Goal: Information Seeking & Learning: Understand process/instructions

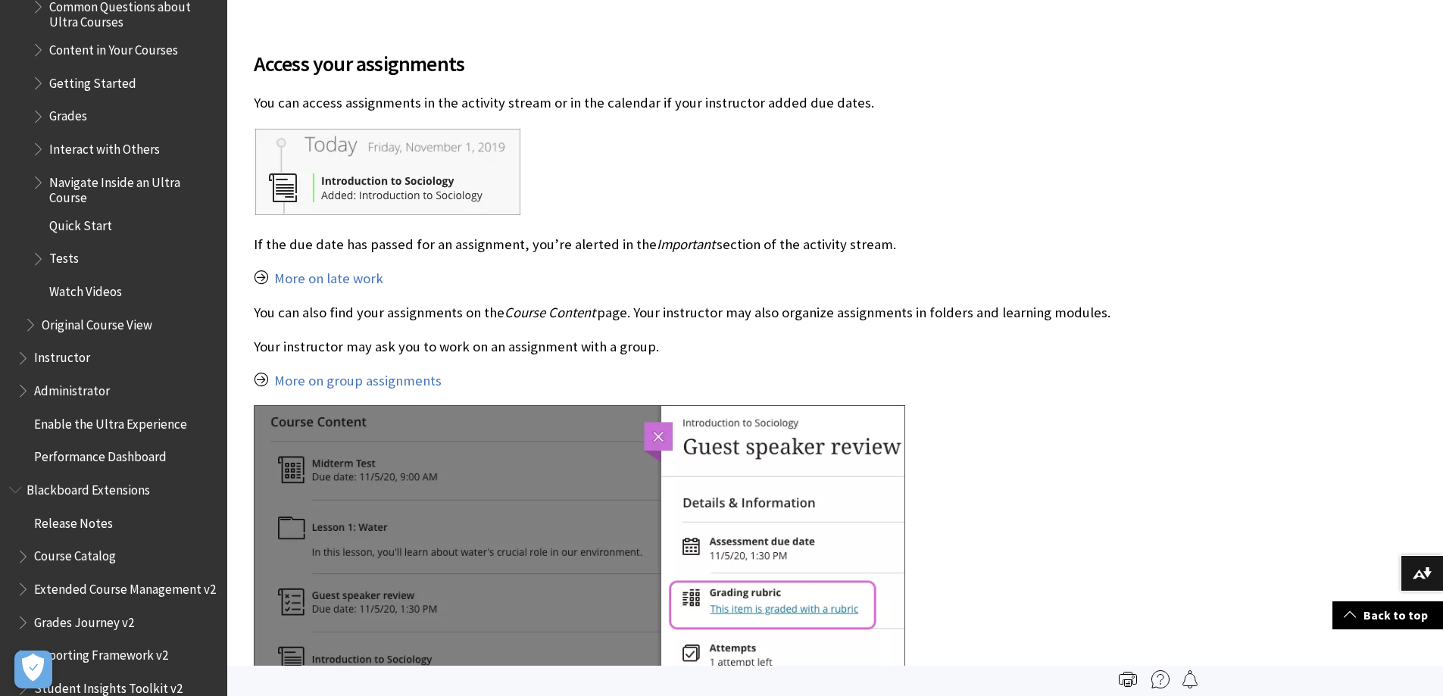
scroll to position [303, 0]
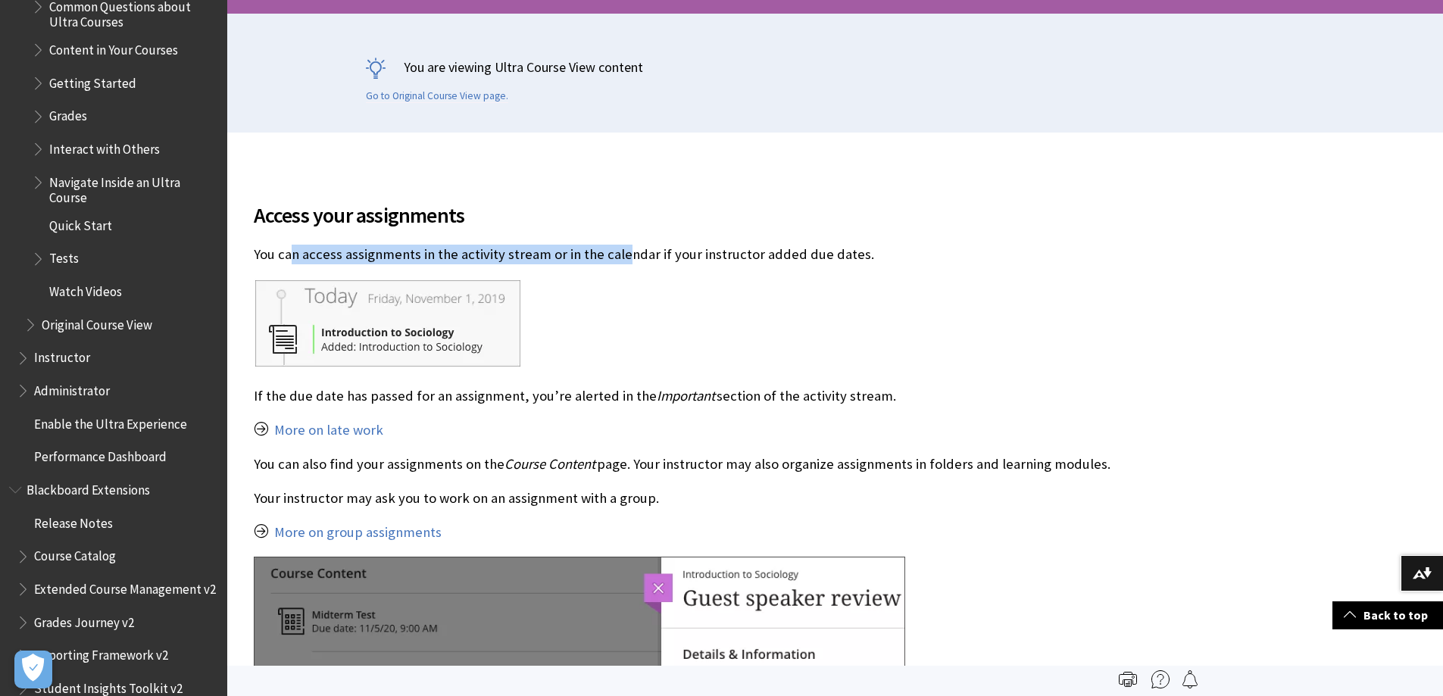
drag, startPoint x: 295, startPoint y: 260, endPoint x: 622, endPoint y: 256, distance: 327.2
click at [622, 256] on p "You can access assignments in the activity stream or in the calendar if your in…" at bounding box center [723, 255] width 939 height 20
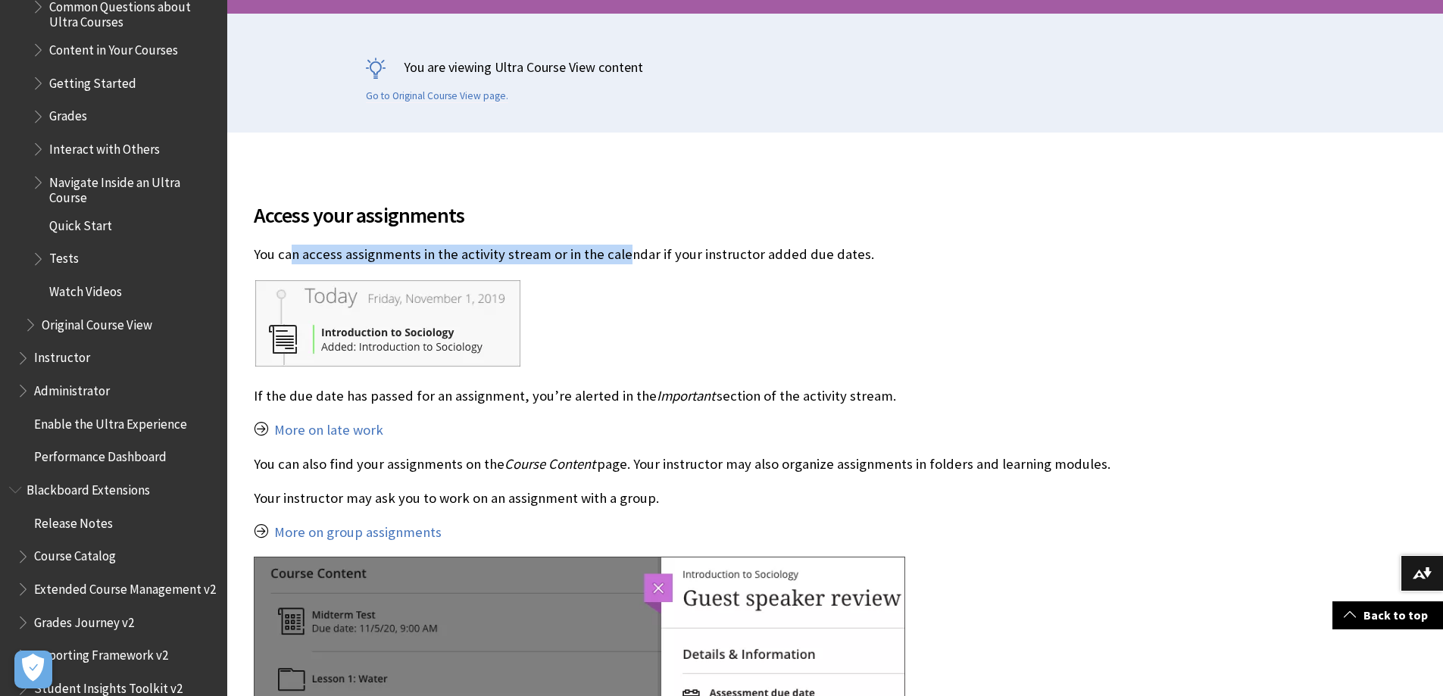
scroll to position [379, 0]
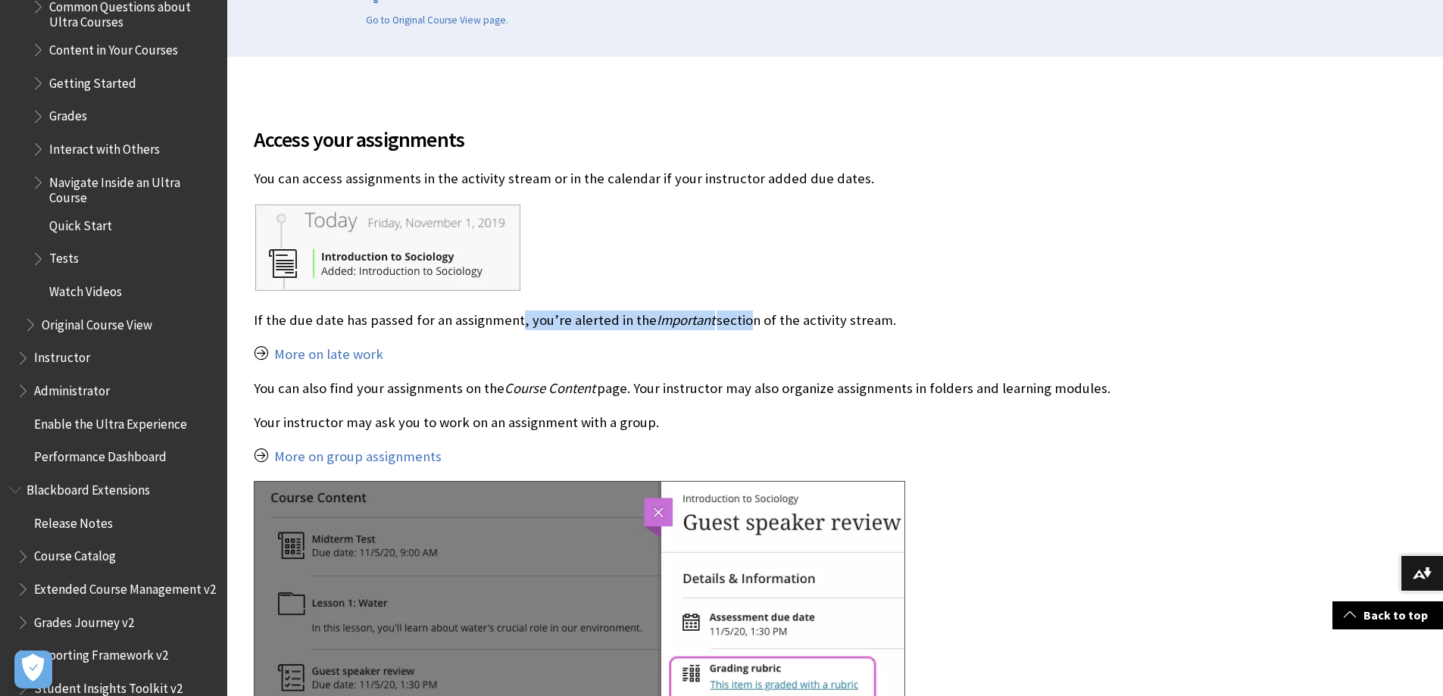
drag, startPoint x: 514, startPoint y: 319, endPoint x: 736, endPoint y: 318, distance: 221.9
click at [736, 318] on p "If the due date has passed for an assignment, you’re alerted in the Important s…" at bounding box center [723, 321] width 939 height 20
click at [496, 358] on p "More on late work" at bounding box center [723, 355] width 939 height 20
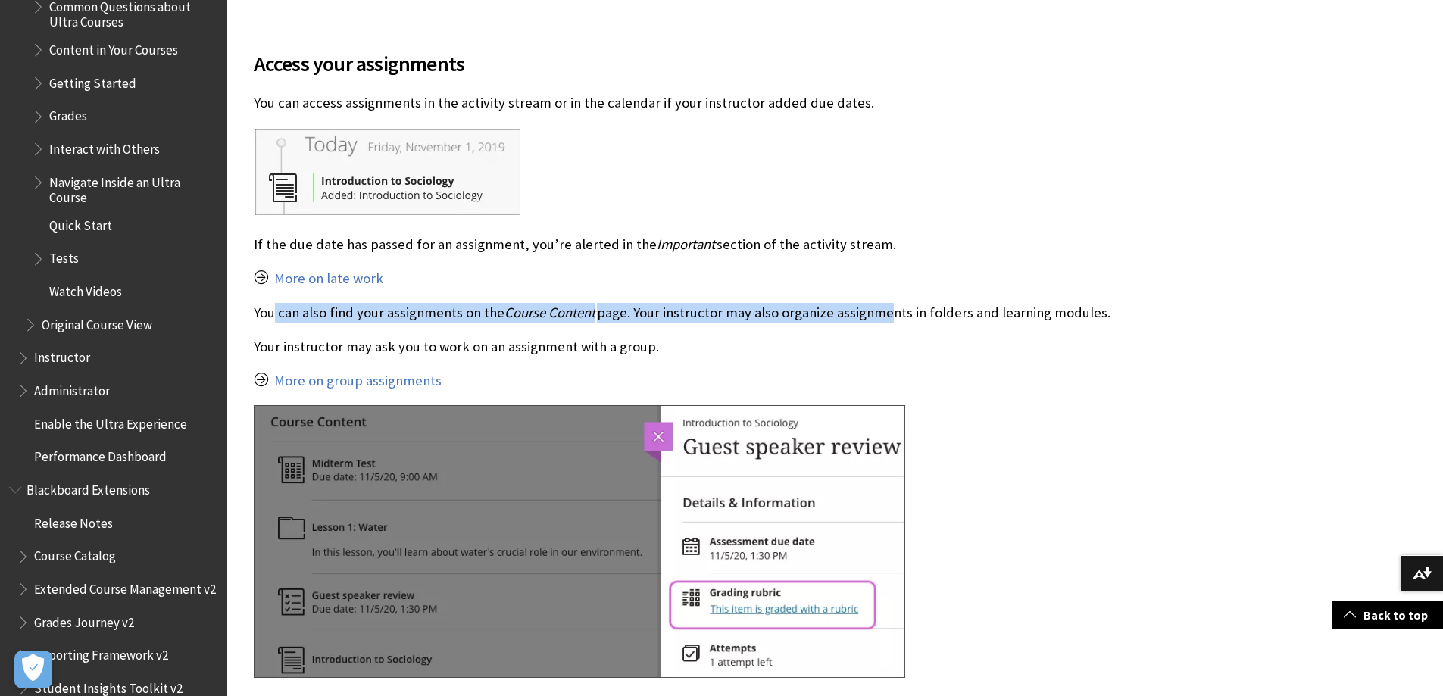
drag, startPoint x: 295, startPoint y: 313, endPoint x: 882, endPoint y: 312, distance: 587.8
click at [882, 312] on p "You can also find your assignments on the Course Content page. Your instructor …" at bounding box center [723, 313] width 939 height 20
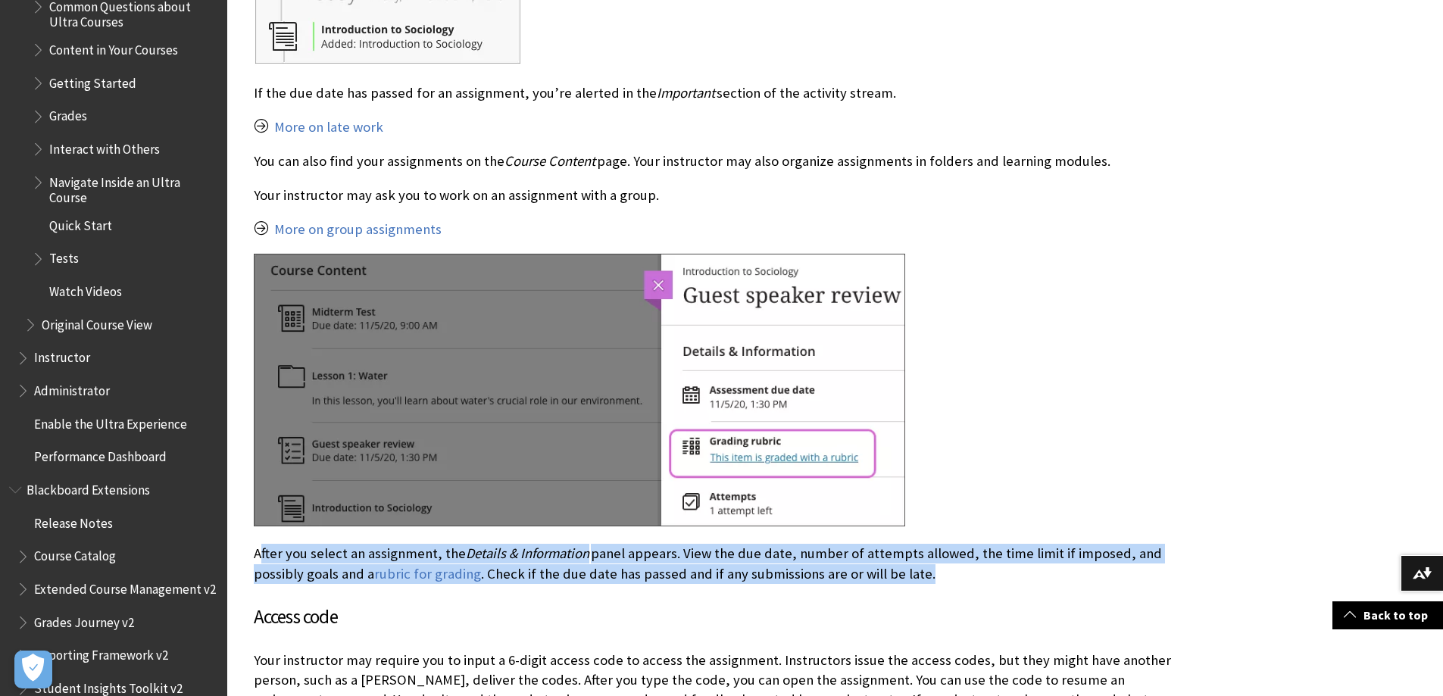
drag, startPoint x: 260, startPoint y: 561, endPoint x: 926, endPoint y: 570, distance: 666.6
click at [926, 570] on p "After you select an assignment, the Details & Information panel appears. View t…" at bounding box center [723, 563] width 939 height 39
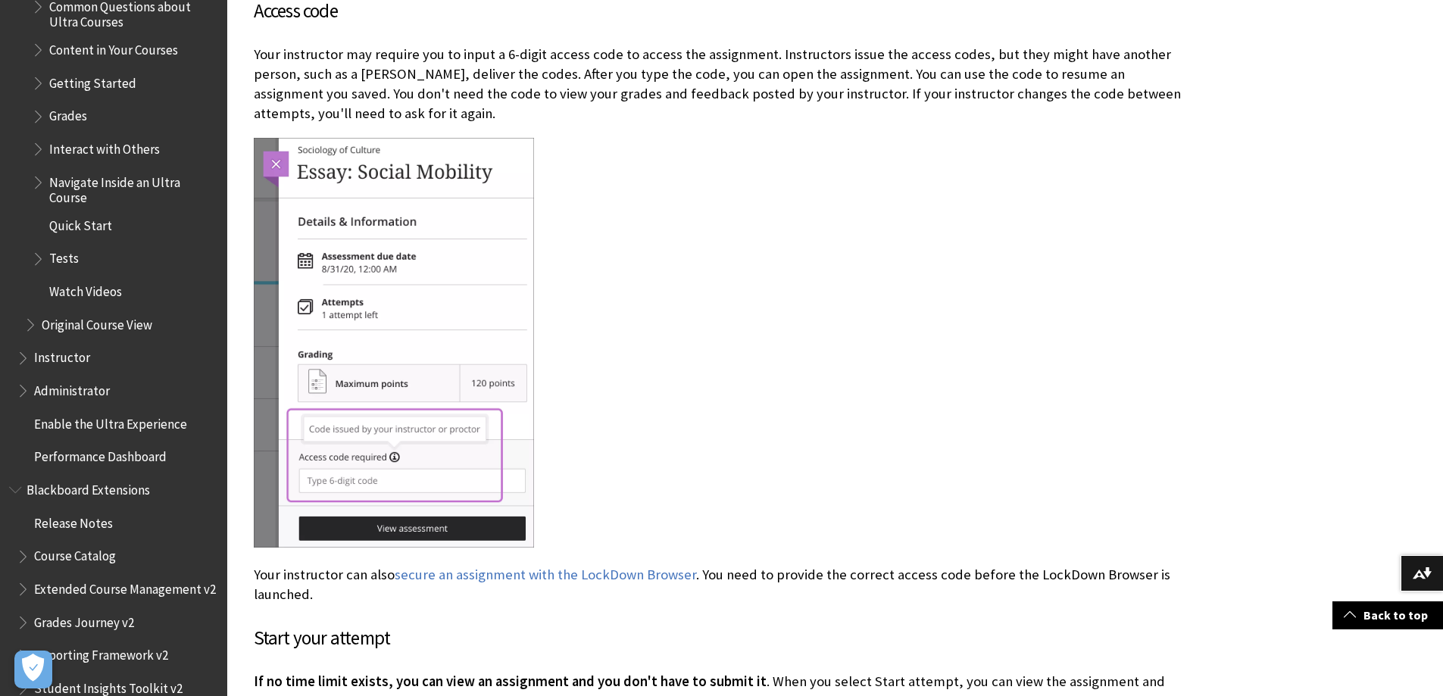
scroll to position [985, 0]
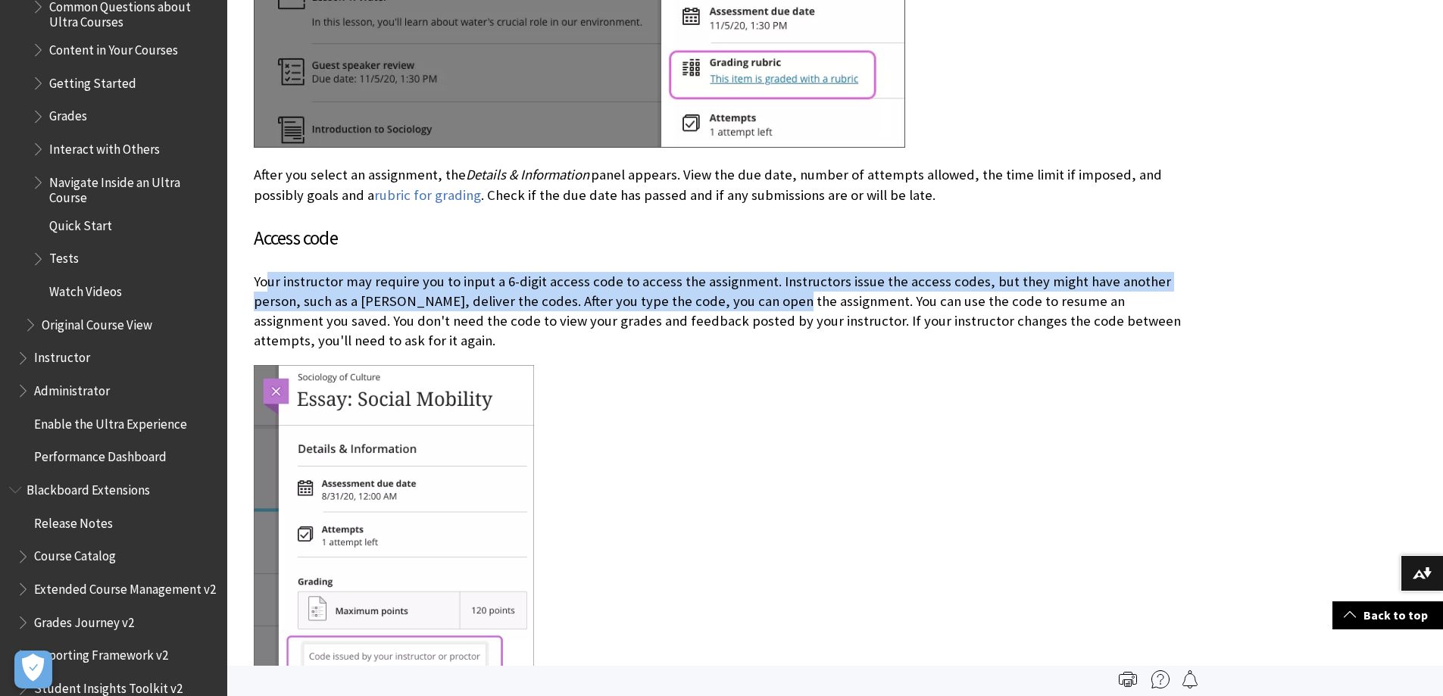
drag, startPoint x: 264, startPoint y: 278, endPoint x: 732, endPoint y: 302, distance: 468.7
click at [729, 302] on p "Your instructor may require you to input a 6-digit access code to access the as…" at bounding box center [723, 312] width 939 height 80
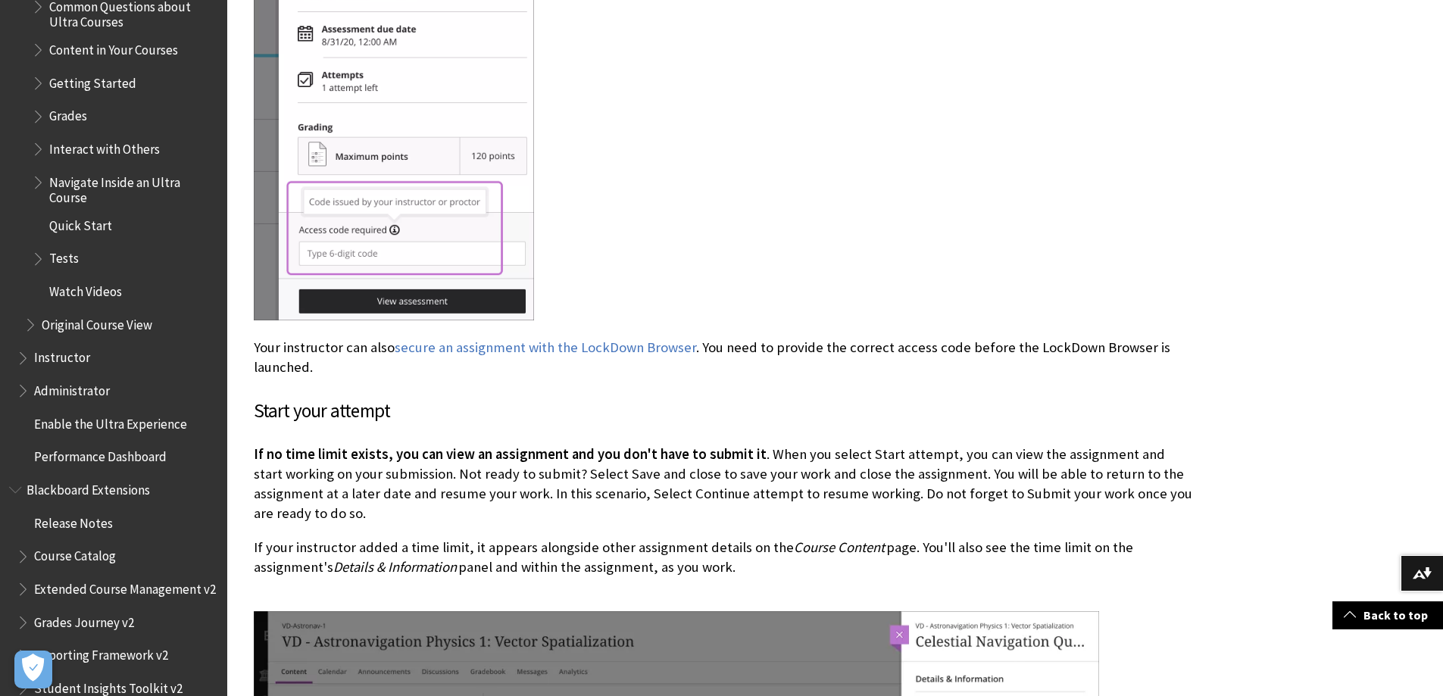
scroll to position [1591, 0]
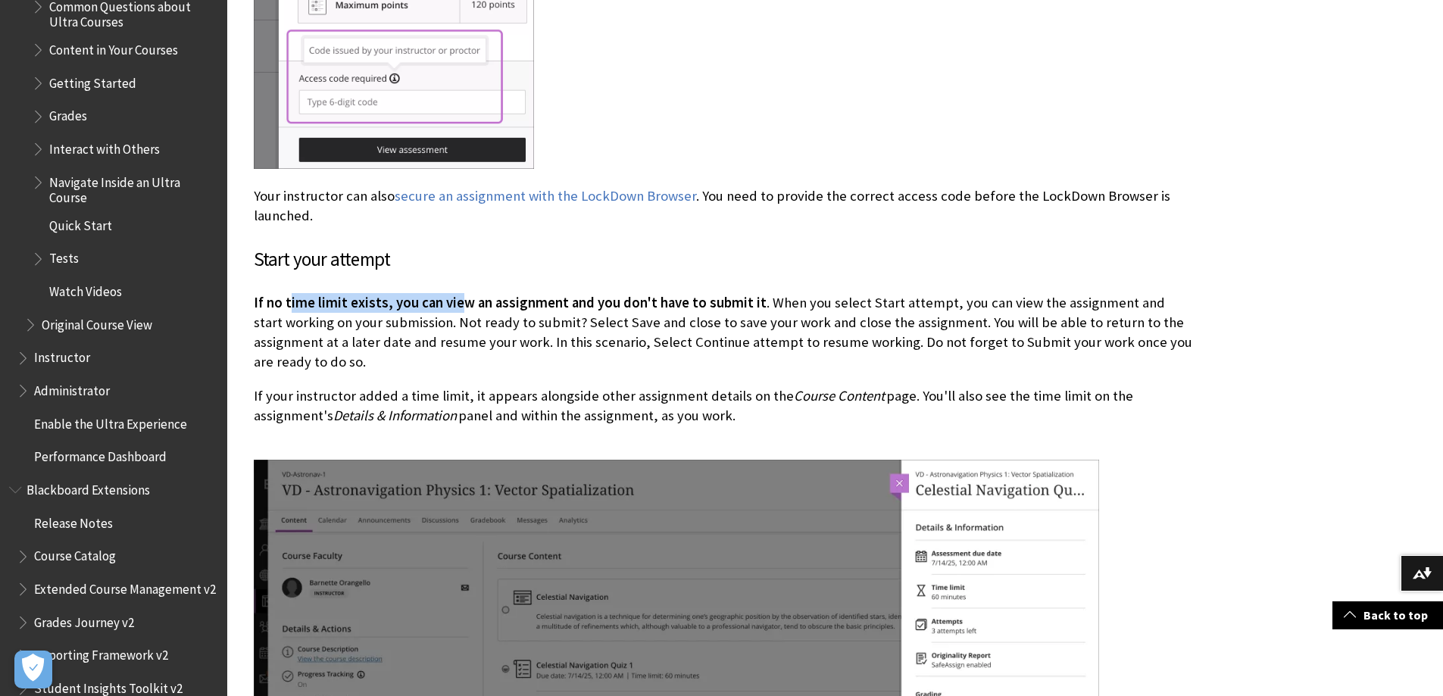
drag, startPoint x: 289, startPoint y: 289, endPoint x: 466, endPoint y: 290, distance: 177.3
click at [460, 294] on span "If no time limit exists, you can view an assignment and you don't have to submi…" at bounding box center [510, 302] width 513 height 17
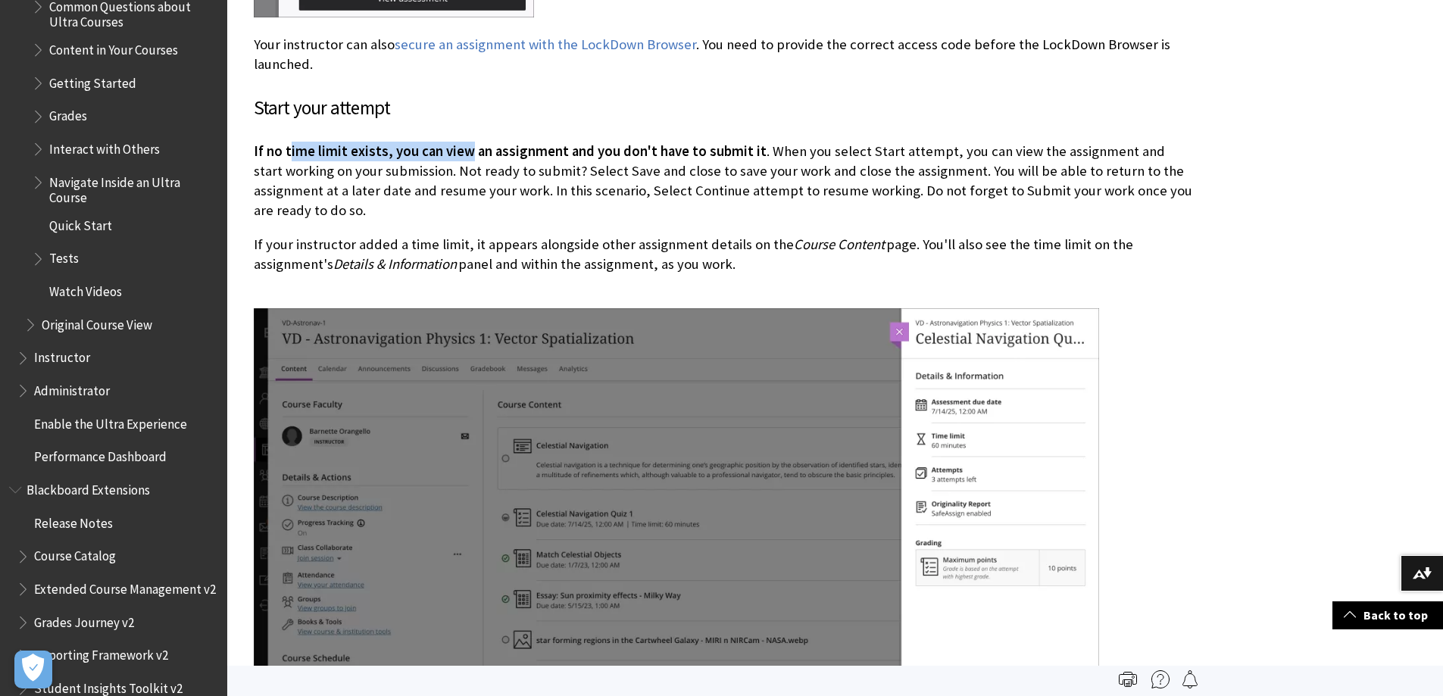
scroll to position [1666, 0]
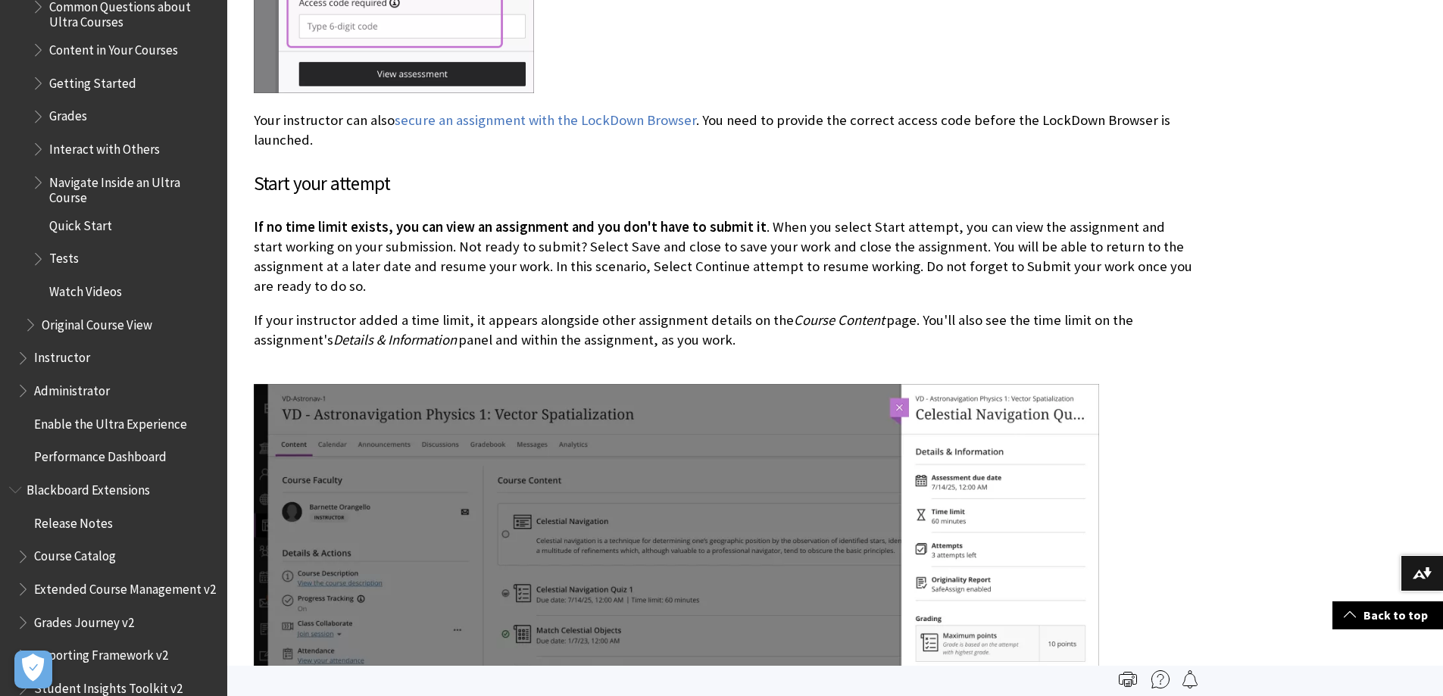
drag, startPoint x: 406, startPoint y: 267, endPoint x: 345, endPoint y: 217, distance: 78.1
click at [404, 265] on p "If no time limit exists, you can view an assignment and you don't have to submi…" at bounding box center [723, 257] width 939 height 80
